Goal: Information Seeking & Learning: Check status

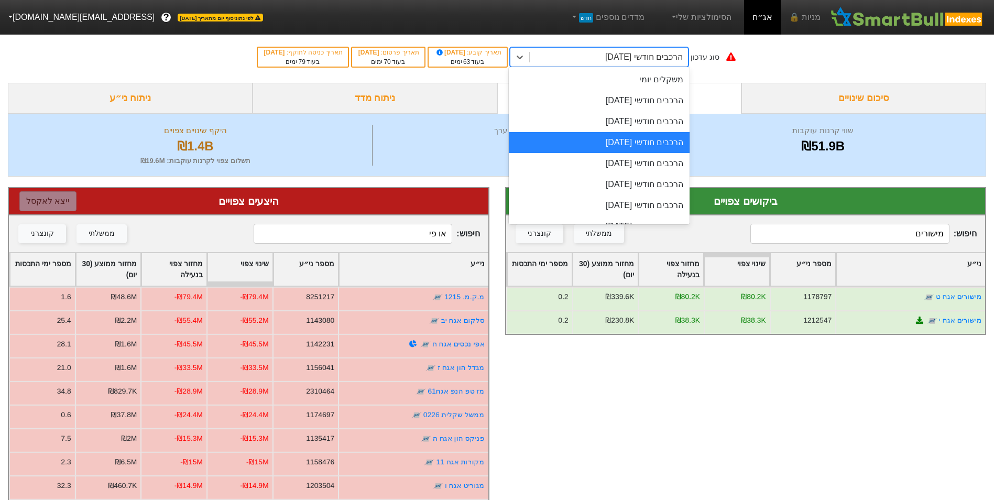
click at [644, 54] on div "הרכבים חודשי [DATE]" at bounding box center [644, 57] width 78 height 13
click at [643, 81] on div "משקלים יומי" at bounding box center [599, 79] width 181 height 21
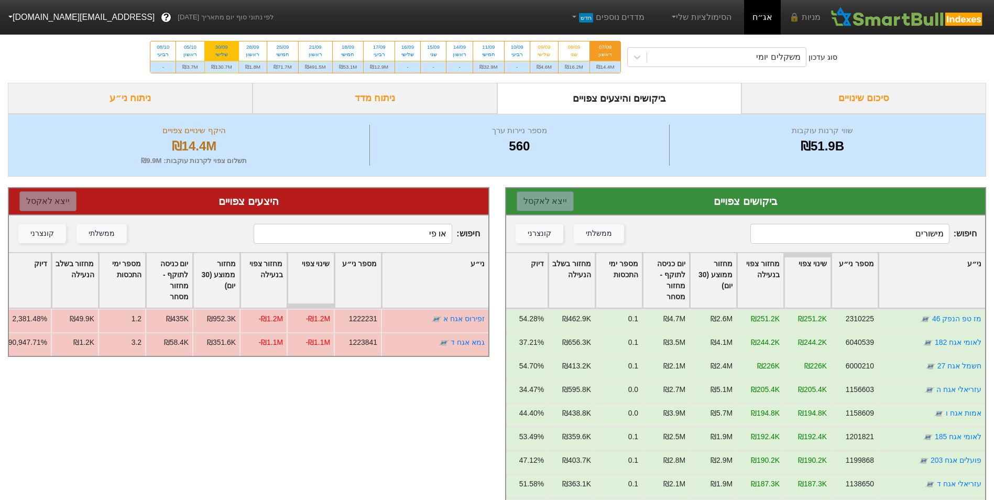
click at [224, 59] on div "30/09 שלישי" at bounding box center [222, 50] width 34 height 19
click at [222, 48] on input "30/09 שלישי ₪130.7M" at bounding box center [218, 44] width 7 height 7
radio input "true"
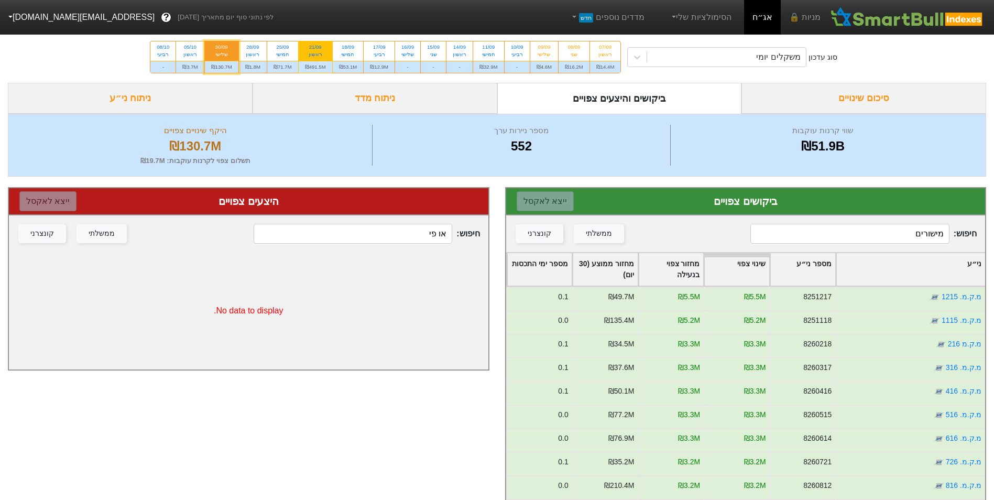
click at [307, 67] on div "₪491.5M" at bounding box center [316, 67] width 34 height 12
click at [309, 48] on input "21/09 ראשון ₪491.5M" at bounding box center [312, 44] width 7 height 7
radio input "true"
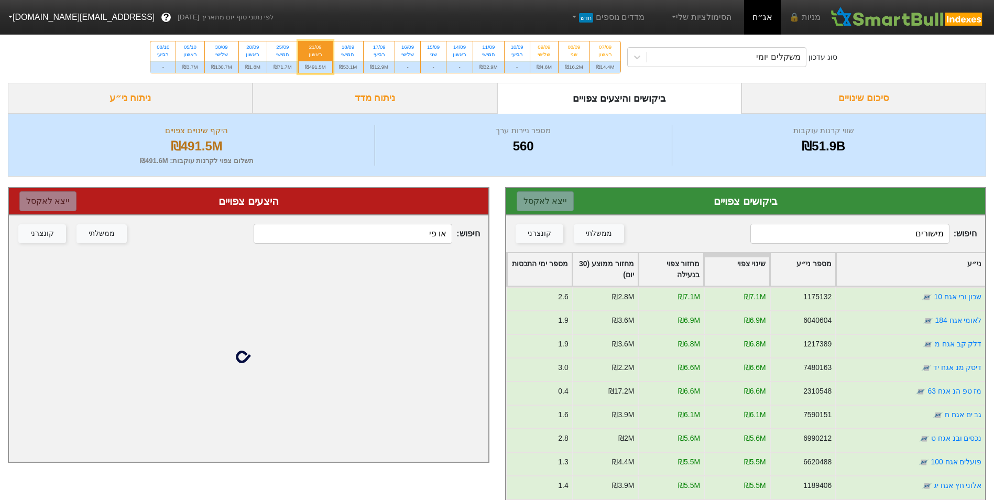
click at [923, 237] on input "מישורים" at bounding box center [849, 234] width 199 height 20
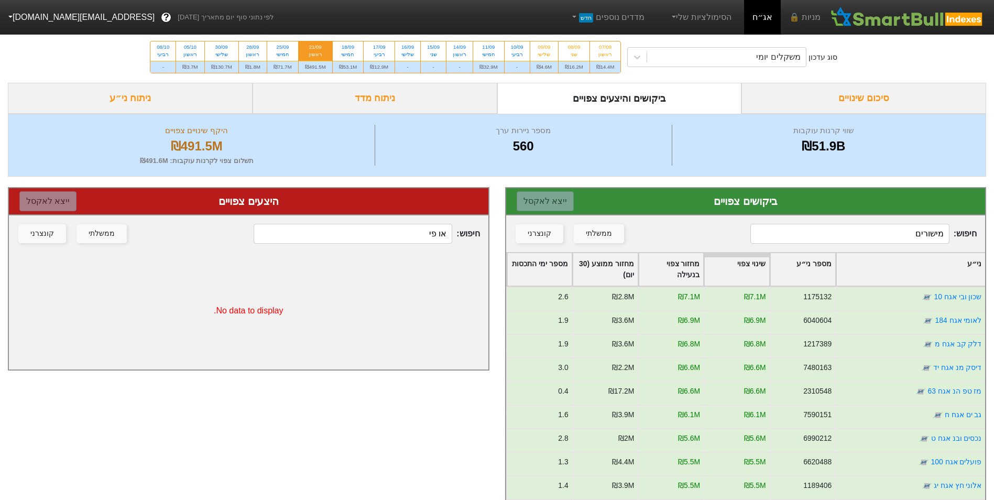
click at [923, 237] on input "מישורים" at bounding box center [849, 234] width 199 height 20
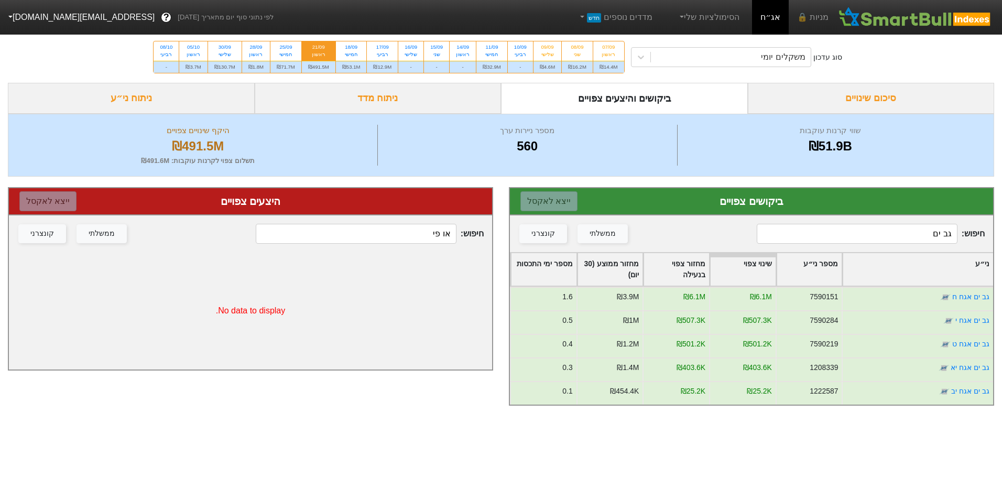
type input "גב ים"
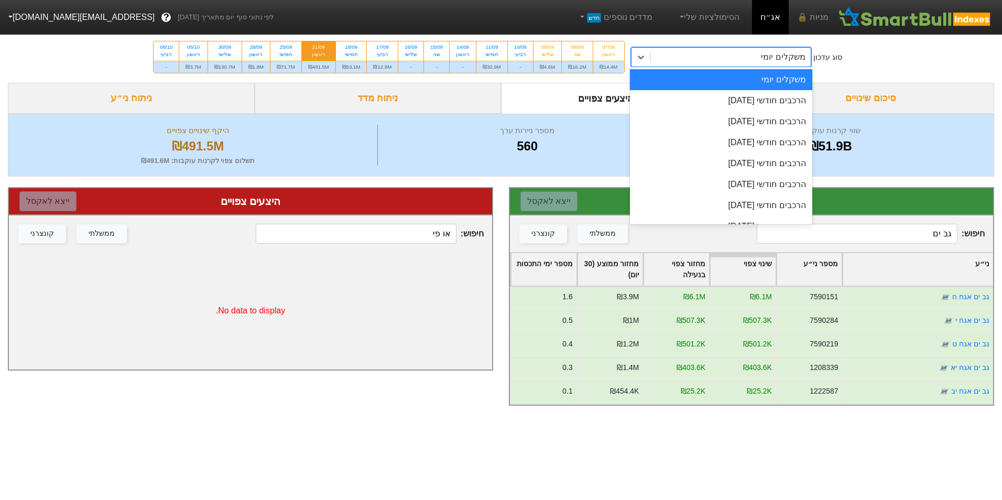
click at [702, 62] on div "משקלים יומי" at bounding box center [731, 57] width 160 height 19
click at [740, 100] on div "הרכבים חודשי [DATE]" at bounding box center [721, 100] width 182 height 21
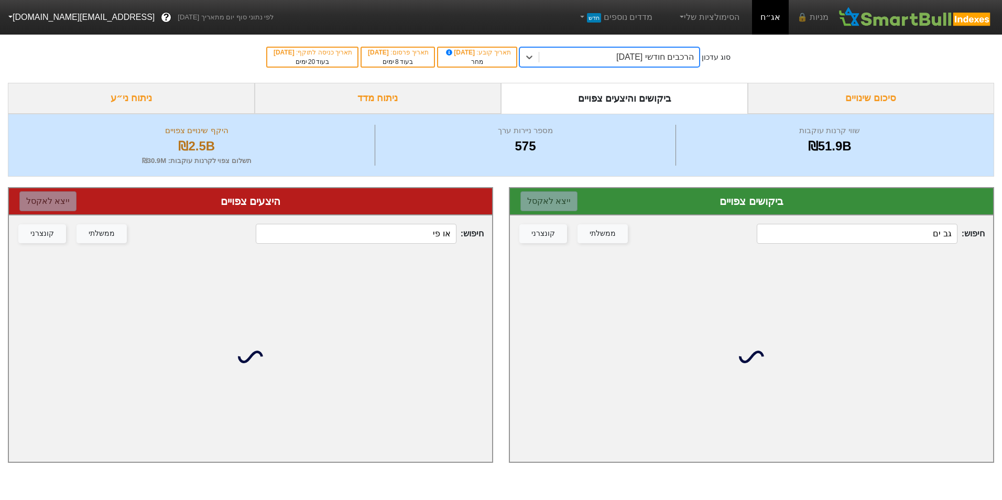
click at [384, 238] on input "או פי" at bounding box center [356, 234] width 200 height 20
click at [387, 238] on input "או פי" at bounding box center [356, 234] width 200 height 20
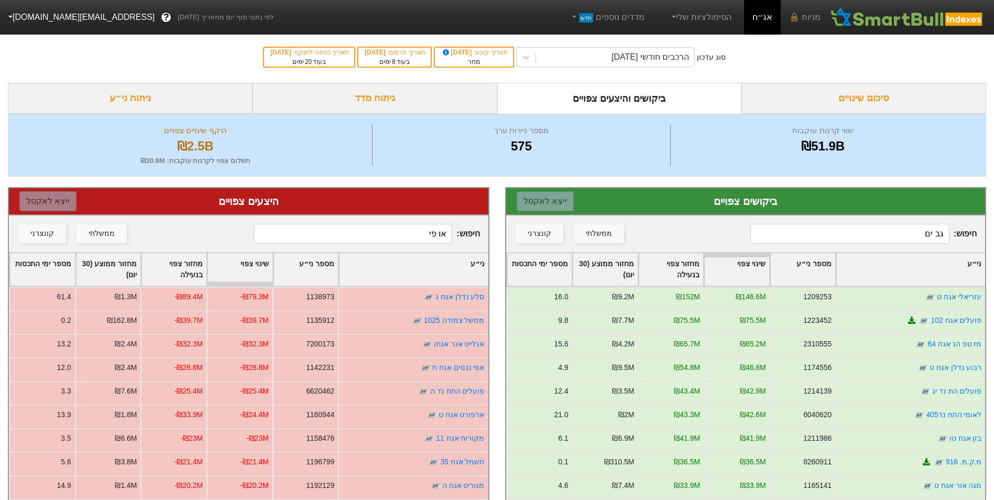
click at [387, 237] on input "או פי" at bounding box center [353, 234] width 199 height 20
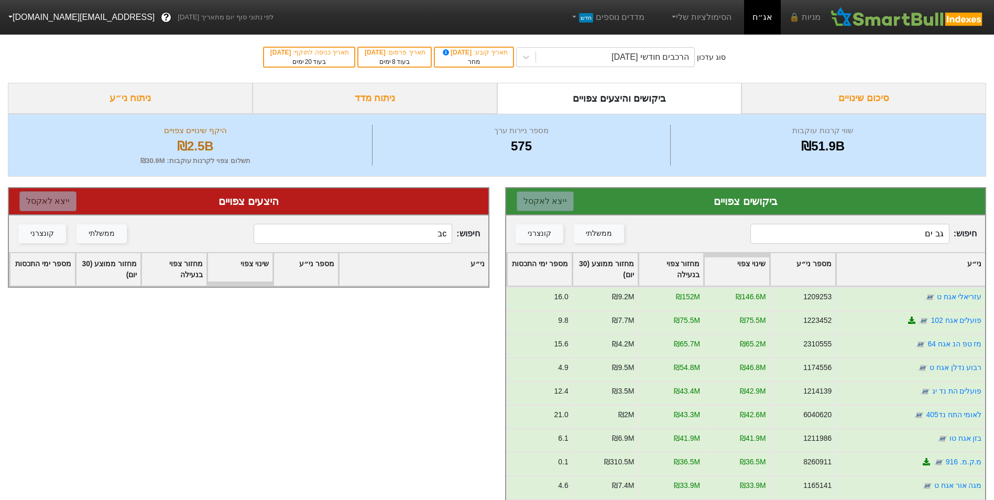
type input "c"
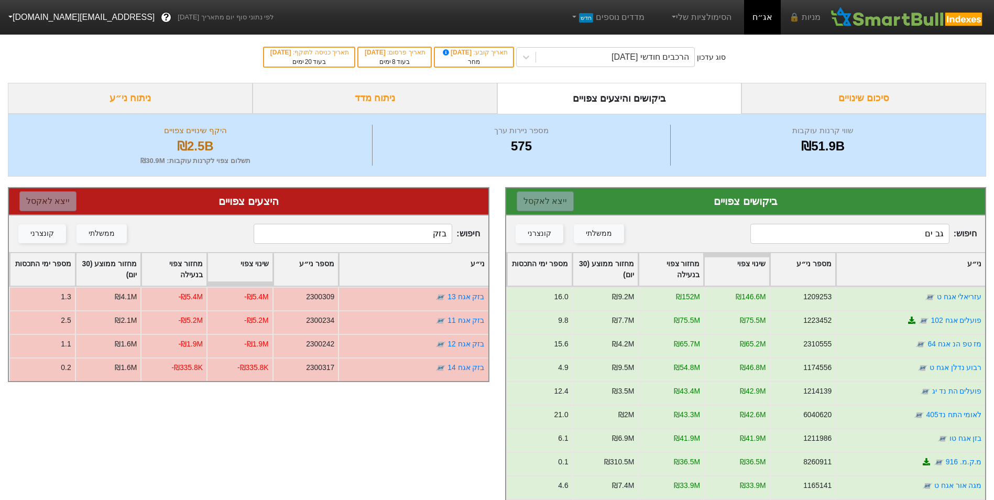
click at [394, 234] on input "בזק" at bounding box center [353, 234] width 199 height 20
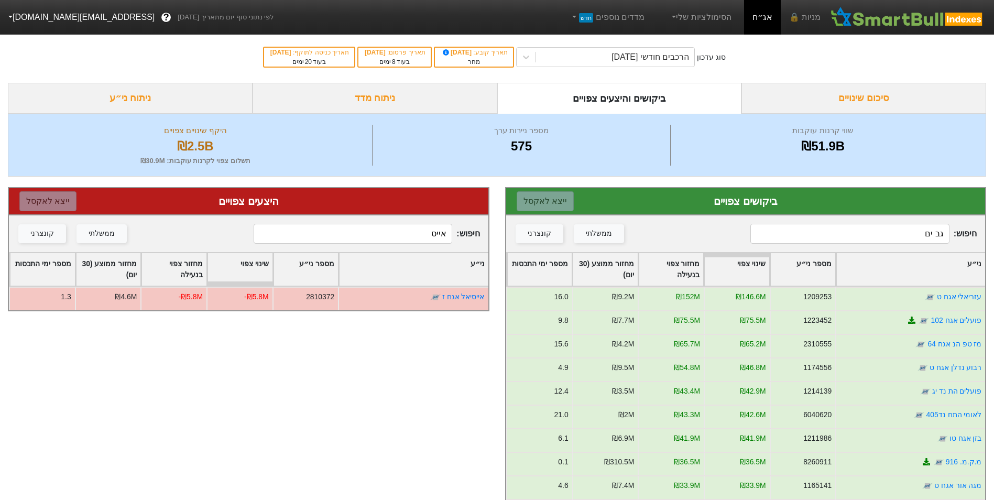
type input "אייס"
